Goal: Information Seeking & Learning: Learn about a topic

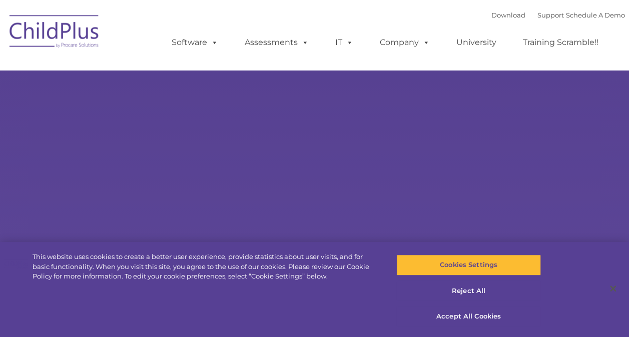
select select "MEDIUM"
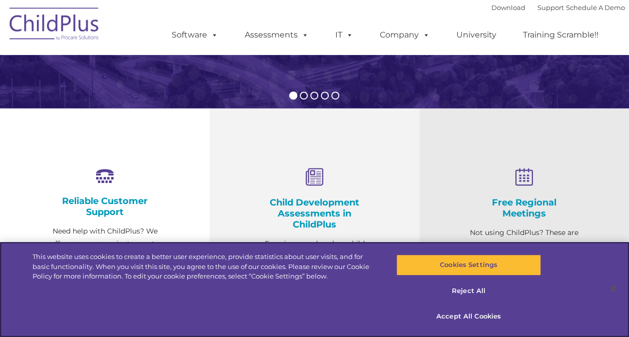
scroll to position [283, 0]
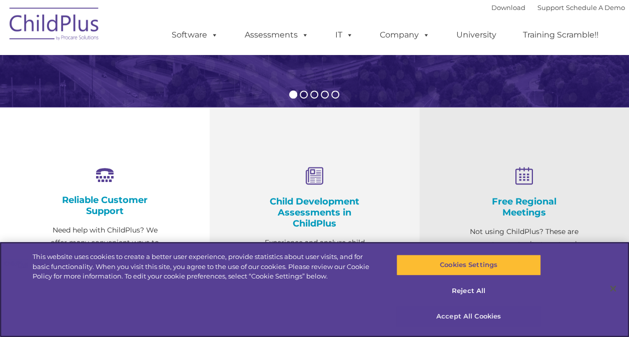
click at [482, 325] on button "Accept All Cookies" at bounding box center [468, 316] width 145 height 21
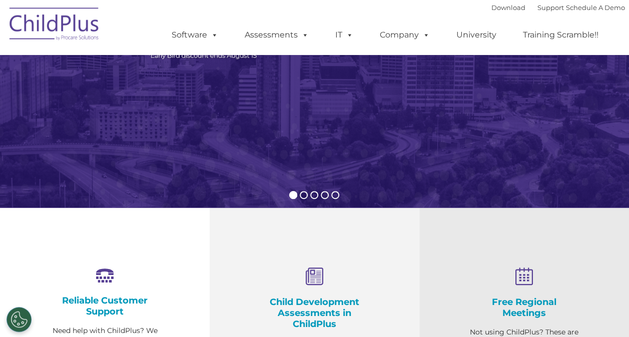
scroll to position [182, 0]
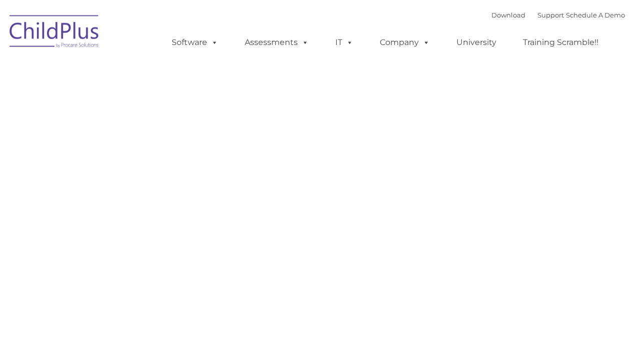
type input ""
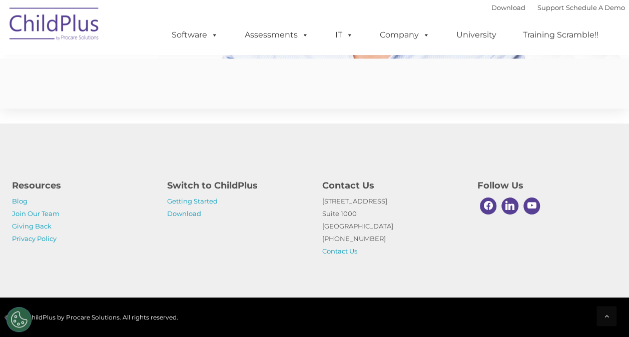
scroll to position [2495, 0]
click at [195, 204] on link "Getting Started" at bounding box center [192, 201] width 51 height 8
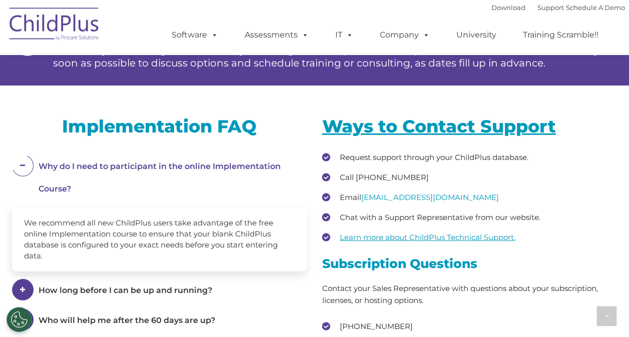
scroll to position [1268, 0]
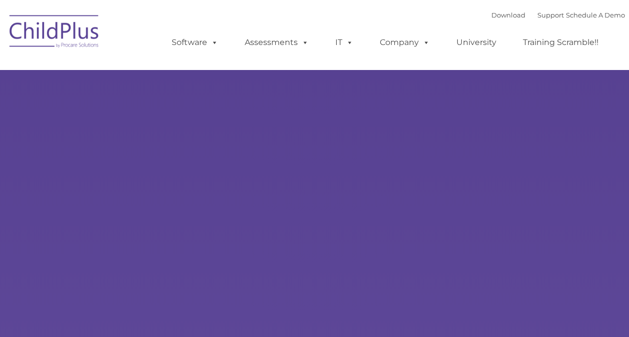
type input ""
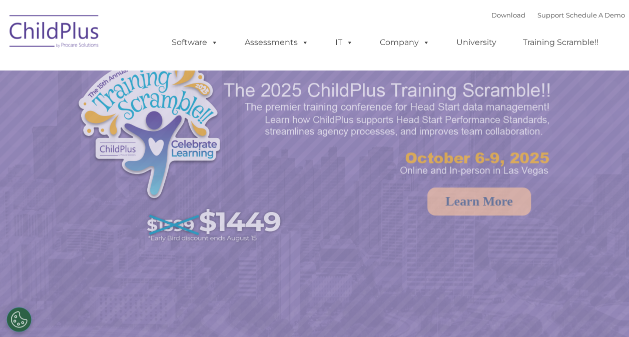
select select "MEDIUM"
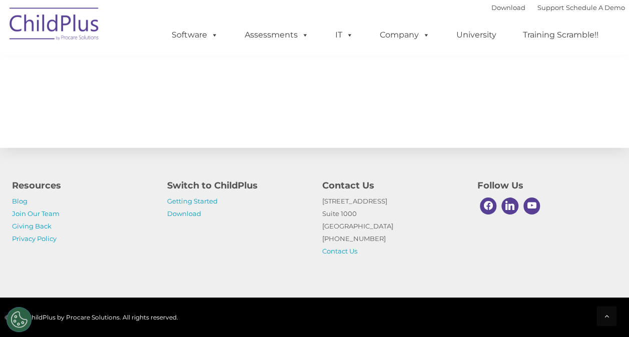
scroll to position [1174, 0]
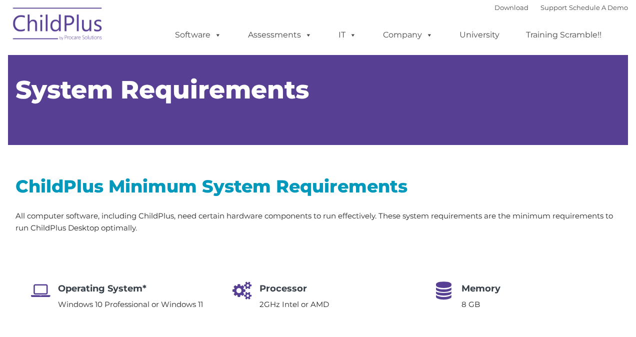
type input ""
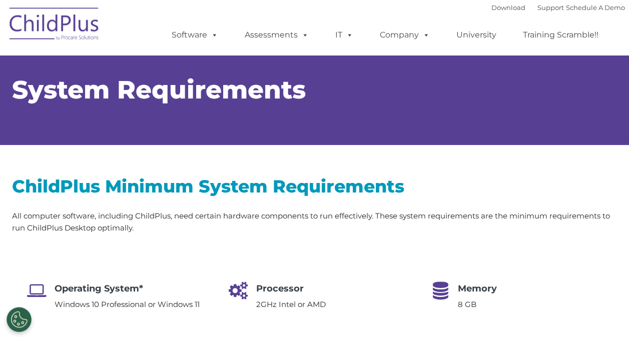
select select "MEDIUM"
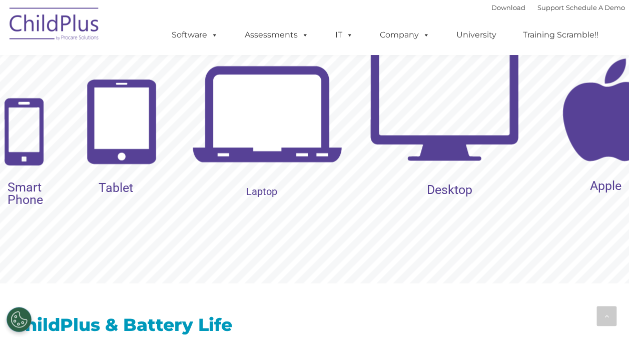
scroll to position [1095, 0]
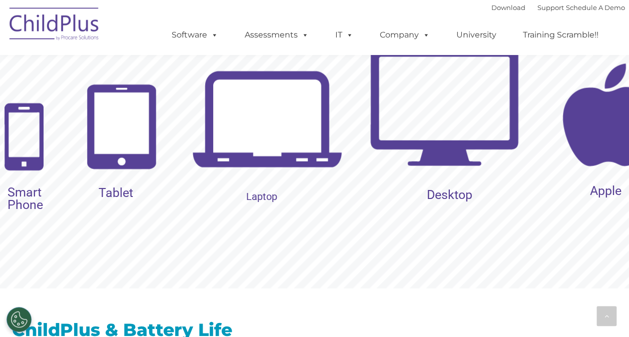
click at [245, 154] on img at bounding box center [267, 122] width 150 height 150
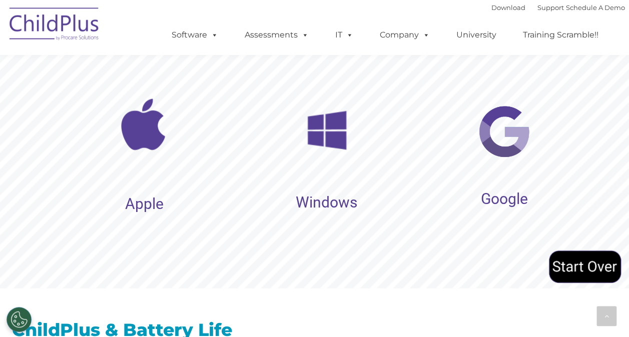
click at [333, 150] on img at bounding box center [327, 131] width 66 height 66
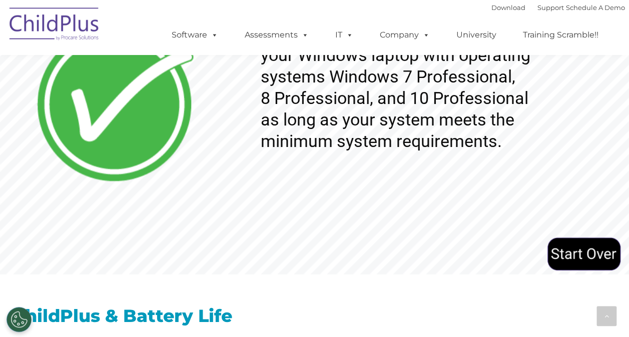
scroll to position [1110, 0]
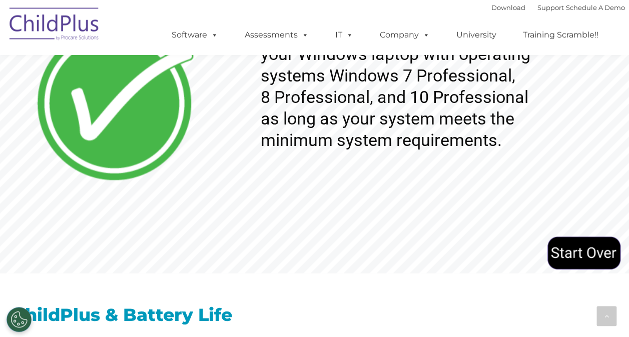
click at [584, 248] on img at bounding box center [584, 253] width 74 height 38
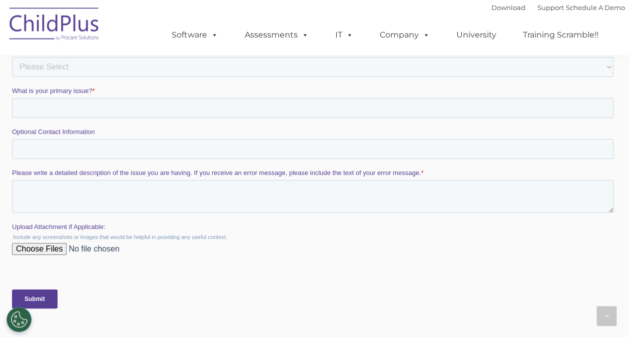
scroll to position [1807, 0]
